Goal: Navigation & Orientation: Find specific page/section

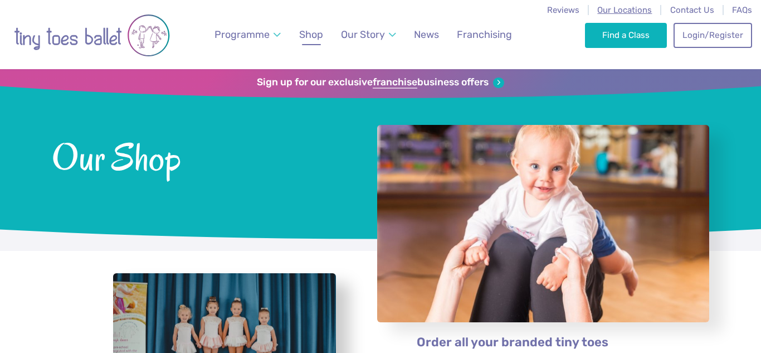
click at [624, 8] on span "Our Locations" at bounding box center [624, 10] width 55 height 10
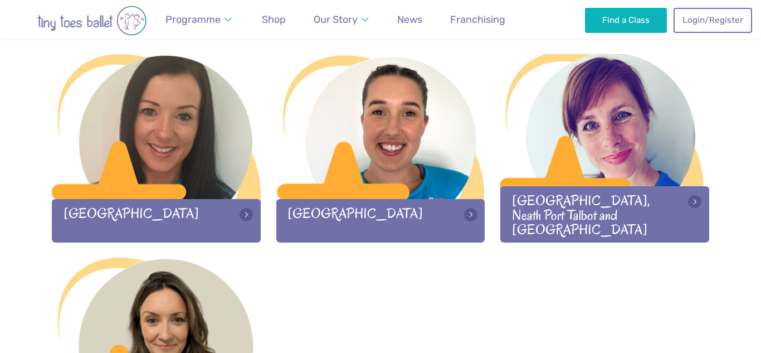
scroll to position [1574, 0]
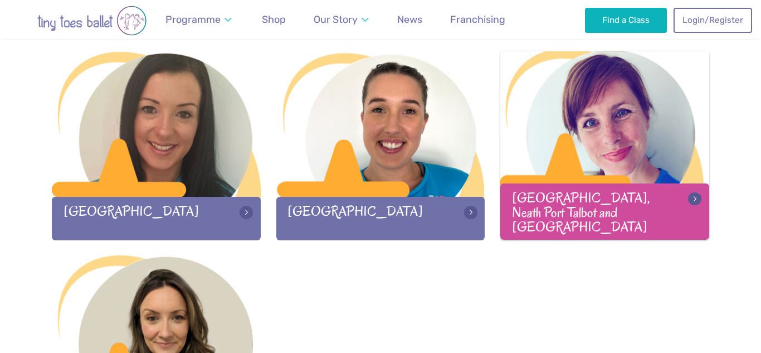
click at [569, 184] on div at bounding box center [604, 124] width 209 height 147
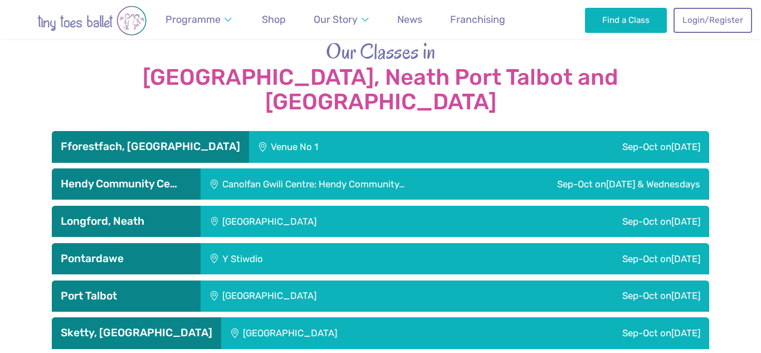
scroll to position [1837, 0]
